Goal: Task Accomplishment & Management: Manage account settings

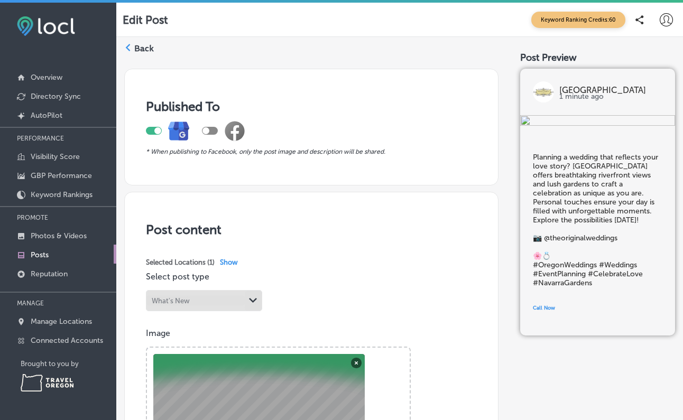
click at [49, 255] on link "Posts" at bounding box center [58, 254] width 116 height 19
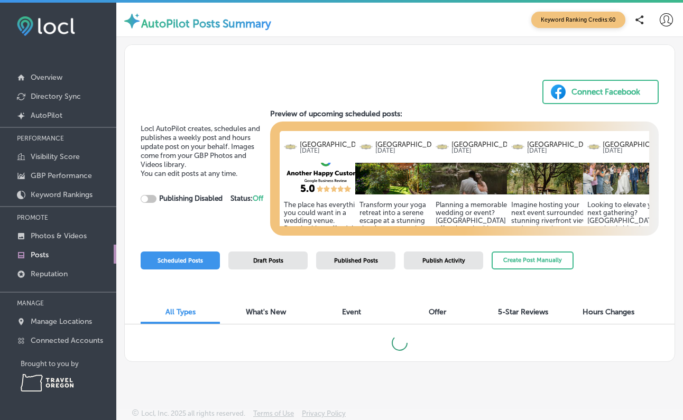
click at [388, 180] on img at bounding box center [401, 179] width 92 height 32
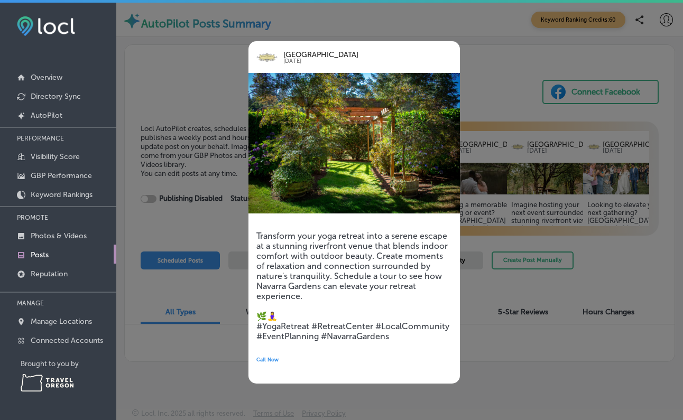
checkbox input "true"
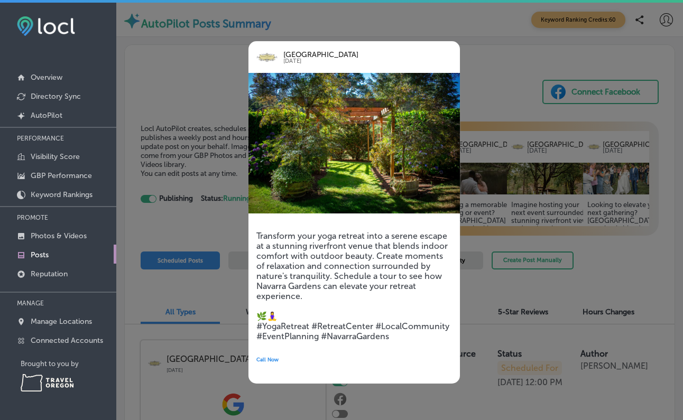
click at [490, 105] on div at bounding box center [341, 210] width 683 height 420
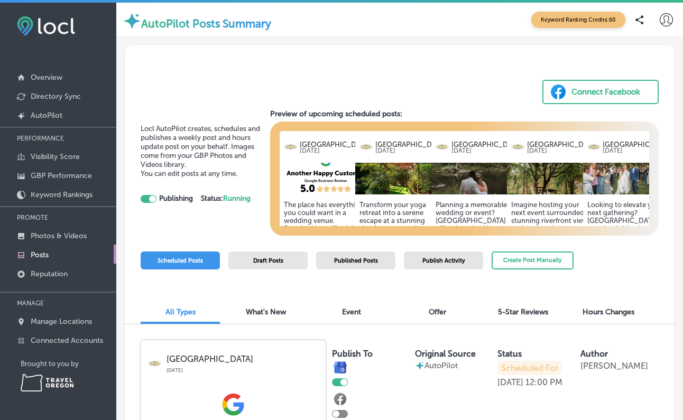
click at [472, 182] on img at bounding box center [478, 179] width 92 height 32
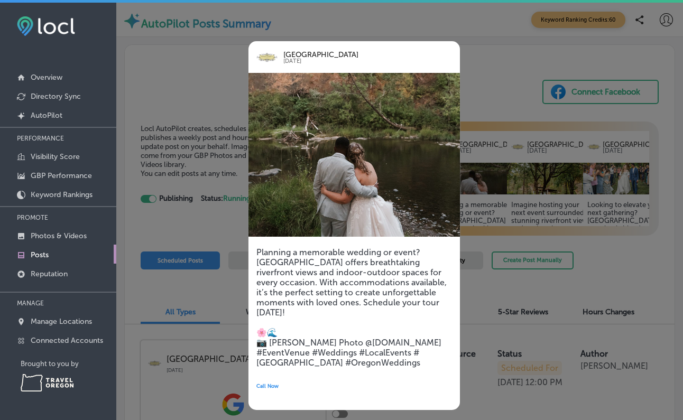
click at [487, 106] on div at bounding box center [341, 210] width 683 height 420
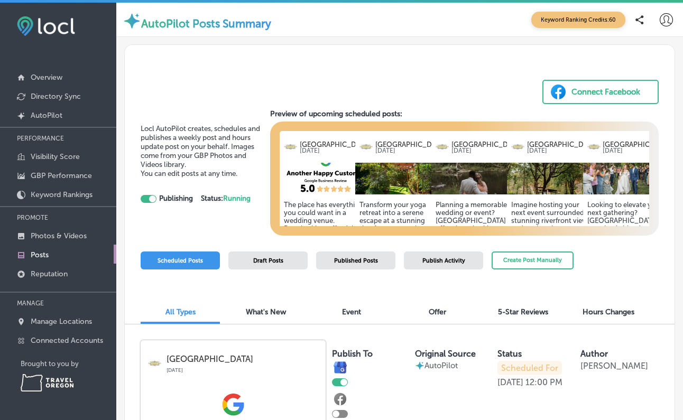
click at [539, 187] on img at bounding box center [553, 179] width 92 height 32
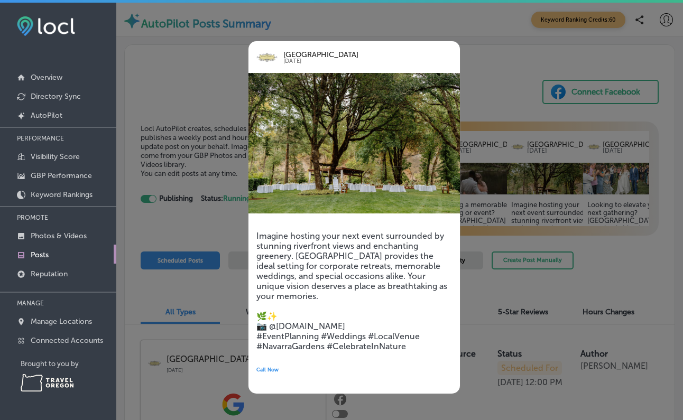
click at [506, 112] on div at bounding box center [341, 210] width 683 height 420
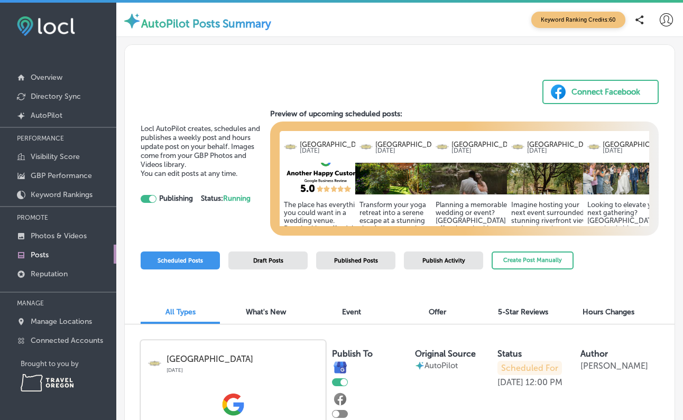
click at [600, 186] on img at bounding box center [629, 179] width 92 height 32
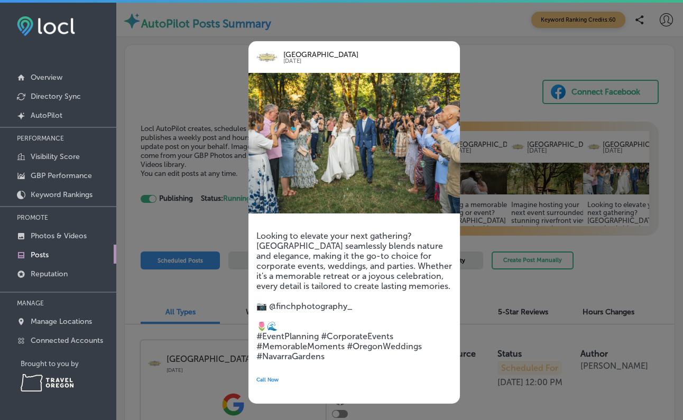
click at [607, 274] on div at bounding box center [341, 210] width 683 height 420
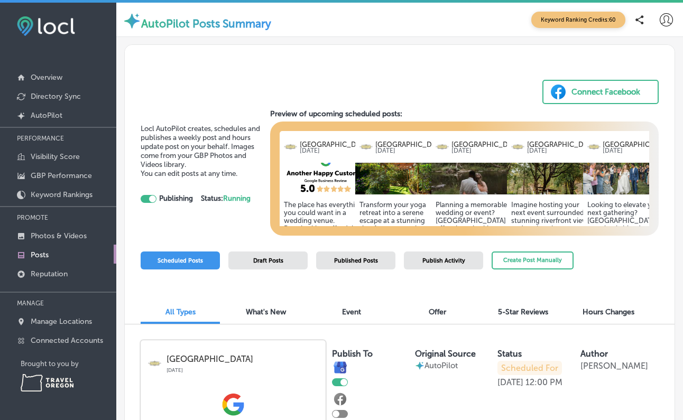
click at [595, 204] on h5 "Looking to elevate your next gathering? [GEOGRAPHIC_DATA] seamlessly blends nat…" at bounding box center [630, 260] width 84 height 119
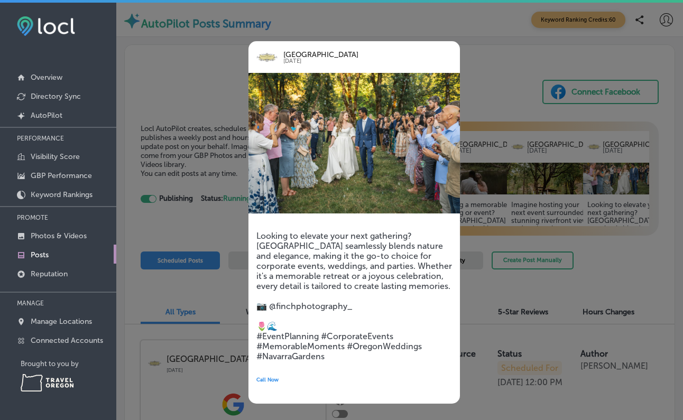
click at [597, 297] on div at bounding box center [341, 210] width 683 height 420
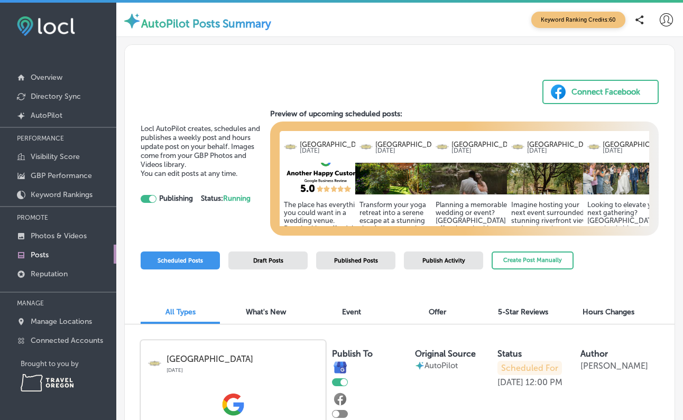
click at [554, 210] on h5 "Imagine hosting your next event surrounded by stunning riverfront views and enc…" at bounding box center [553, 260] width 84 height 119
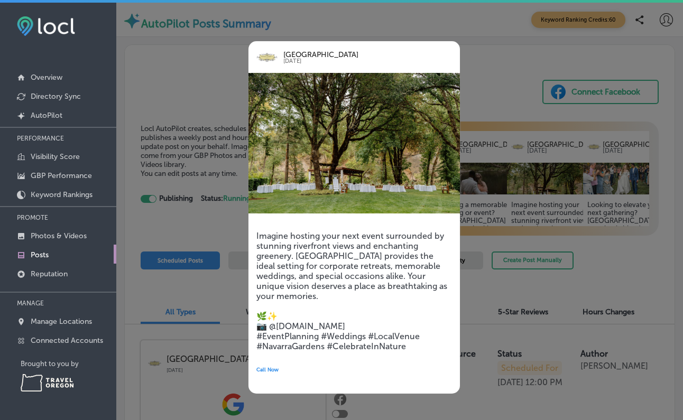
click at [600, 248] on div at bounding box center [341, 210] width 683 height 420
